Goal: Task Accomplishment & Management: Manage account settings

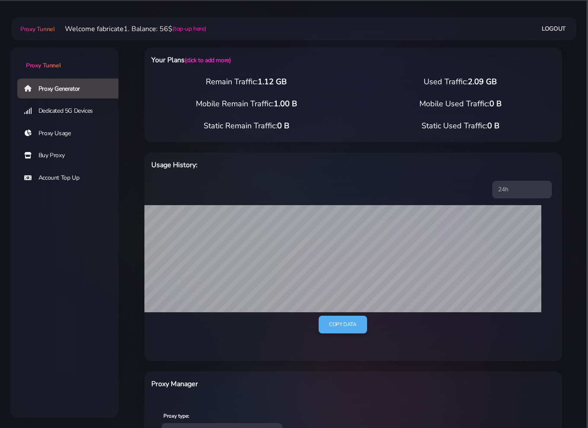
click at [568, 124] on div "Your Plans (click to add more) Remain Traffic: 1.12 GB Used Traffic: 2.09 GB Mo…" at bounding box center [353, 342] width 449 height 624
drag, startPoint x: 129, startPoint y: 61, endPoint x: 96, endPoint y: 41, distance: 39.0
click at [129, 61] on div "Your Plans (click to add more) Remain Traffic: 1.12 GB Used Traffic: 2.09 GB Mo…" at bounding box center [353, 342] width 449 height 624
